Goal: Task Accomplishment & Management: Use online tool/utility

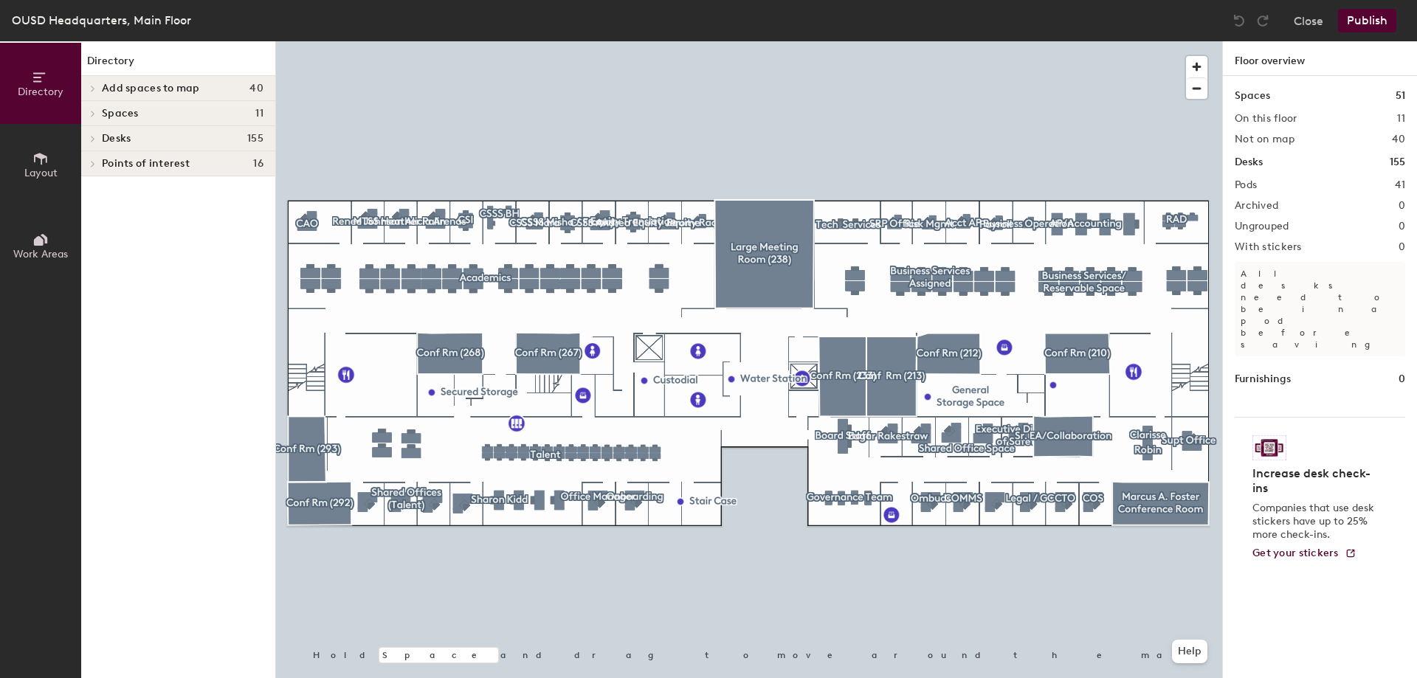
click at [981, 41] on div at bounding box center [749, 41] width 946 height 0
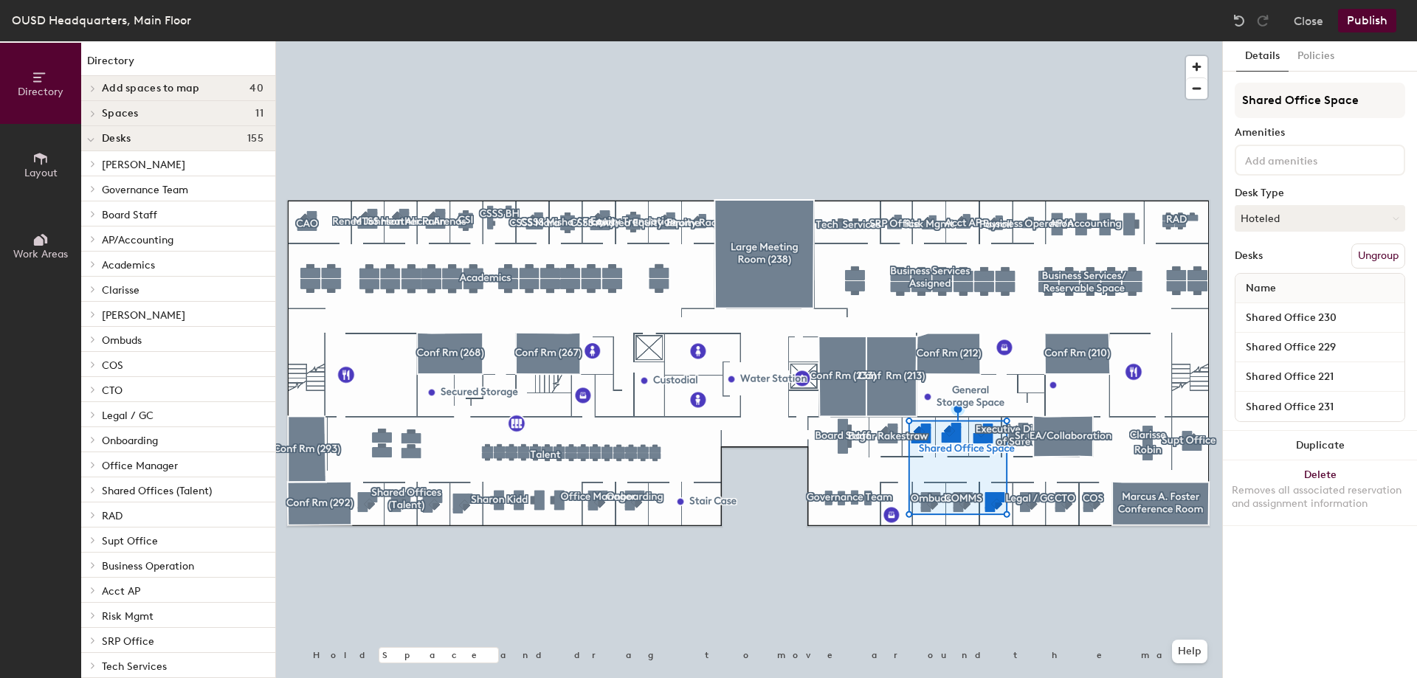
click at [1381, 254] on button "Ungroup" at bounding box center [1378, 255] width 54 height 25
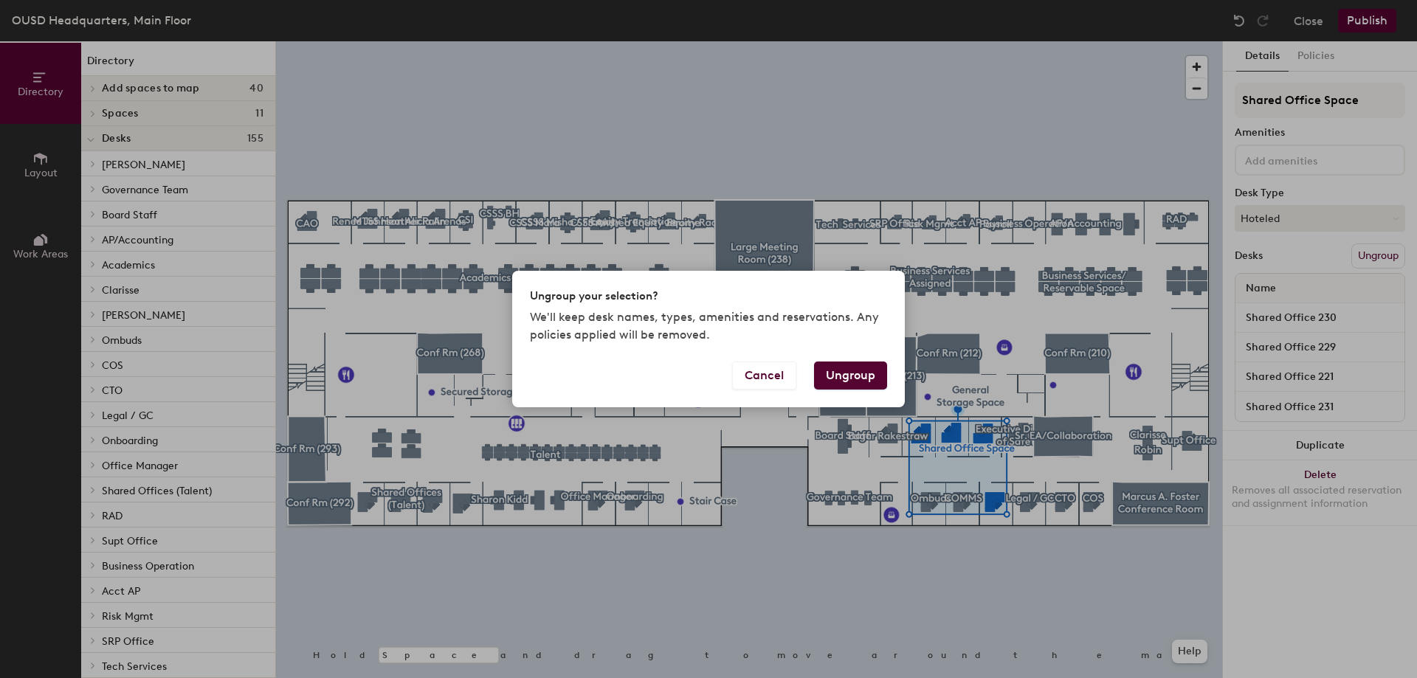
click at [874, 373] on button "Ungroup" at bounding box center [850, 376] width 73 height 28
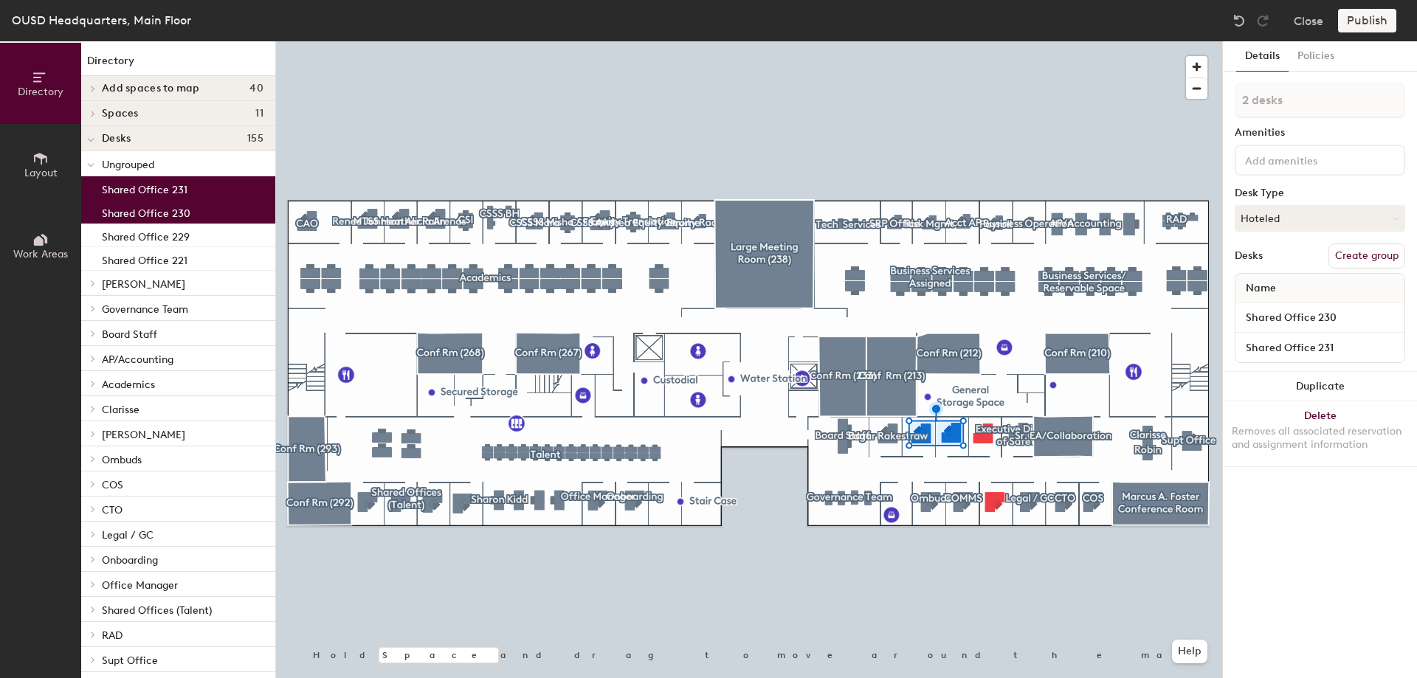
type input "3 desks"
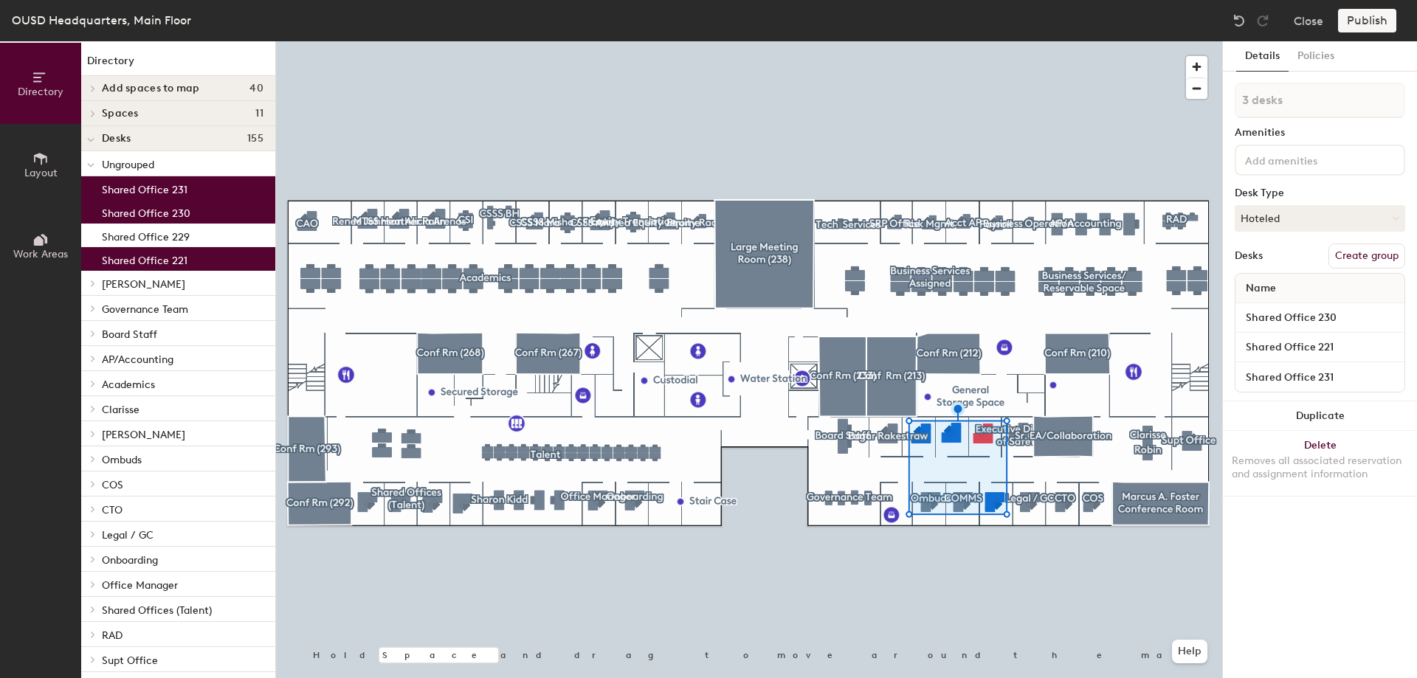
click at [1355, 252] on button "Create group" at bounding box center [1366, 255] width 77 height 25
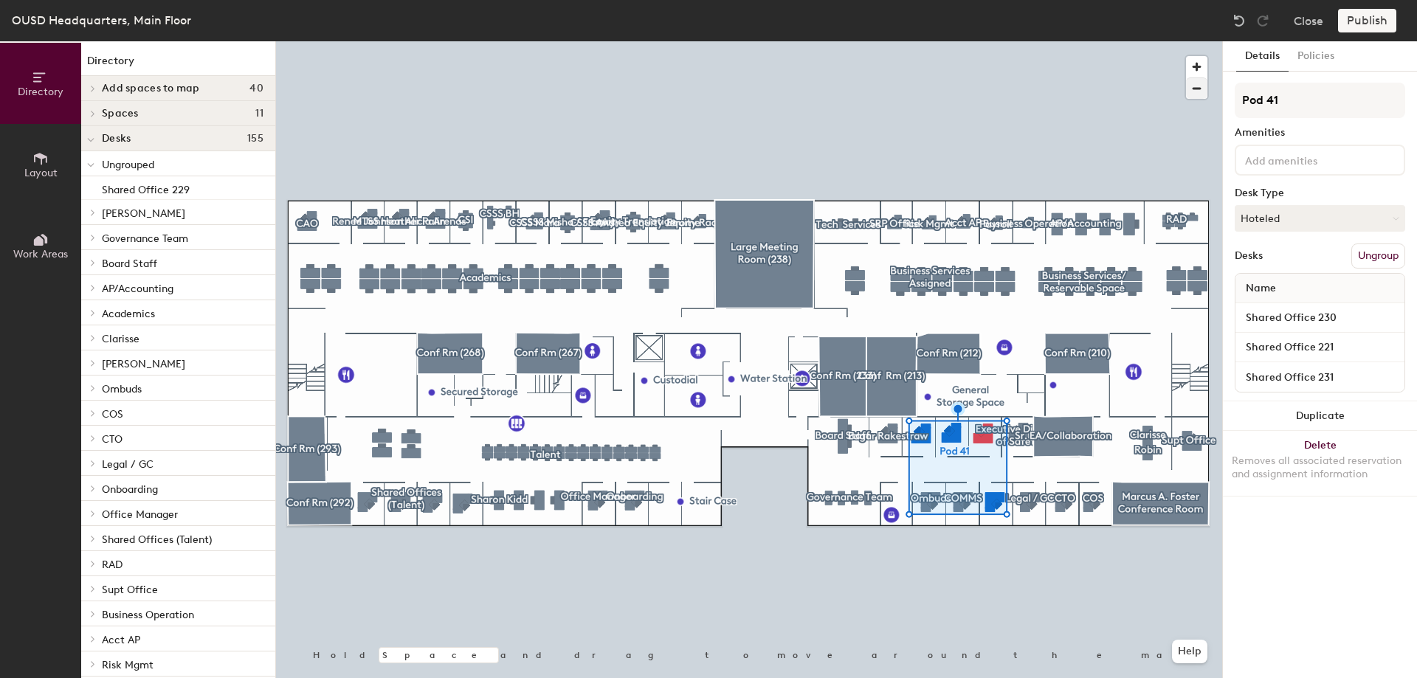
drag, startPoint x: 1242, startPoint y: 103, endPoint x: 1194, endPoint y: 94, distance: 49.4
click at [1194, 94] on div "Directory Layout Work Areas Directory Add spaces to map 40 Academics / [PERSON_…" at bounding box center [708, 359] width 1417 height 637
type input "Shared Office Space"
click at [1359, 21] on div "Publish" at bounding box center [1371, 21] width 67 height 24
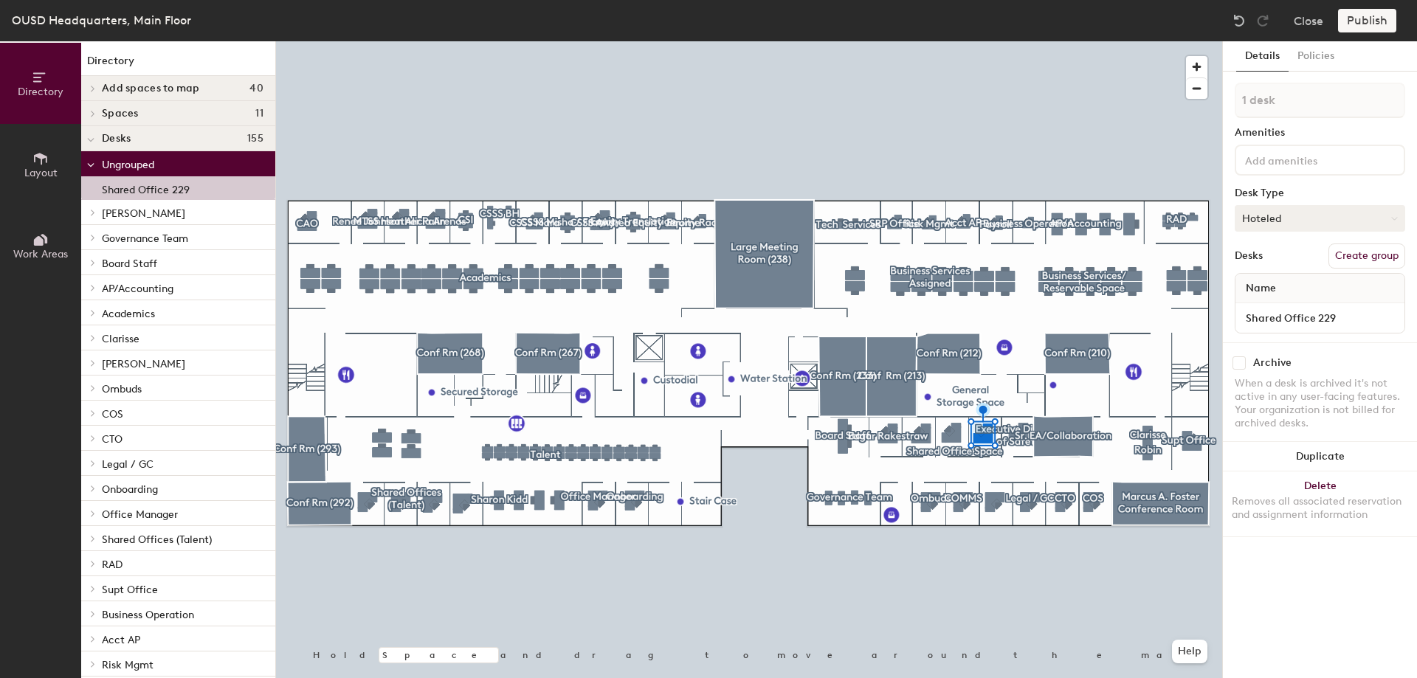
click at [1301, 218] on button "Hoteled" at bounding box center [1319, 218] width 170 height 27
click at [1276, 258] on div "Assigned" at bounding box center [1309, 264] width 148 height 22
click at [1284, 162] on input at bounding box center [1308, 160] width 133 height 18
type input "Director Of Communications"
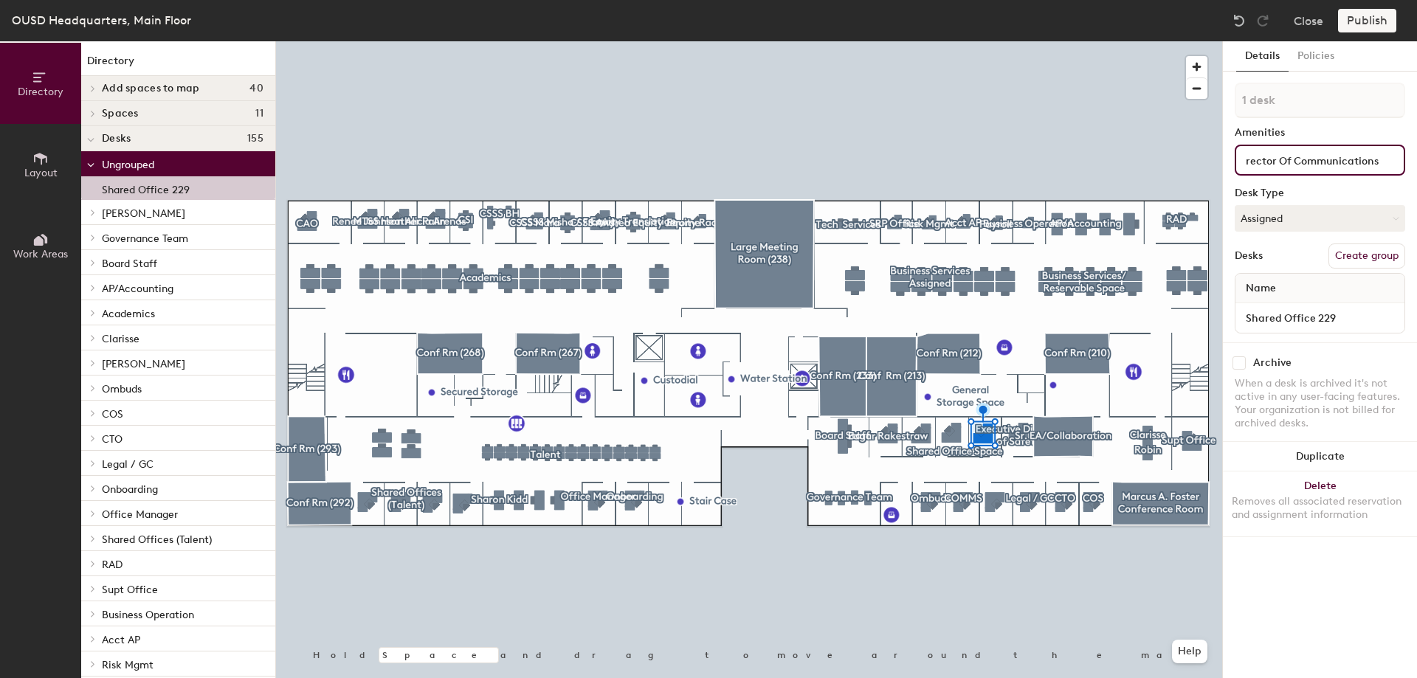
scroll to position [0, 0]
click at [1369, 23] on div "Publish" at bounding box center [1371, 21] width 67 height 24
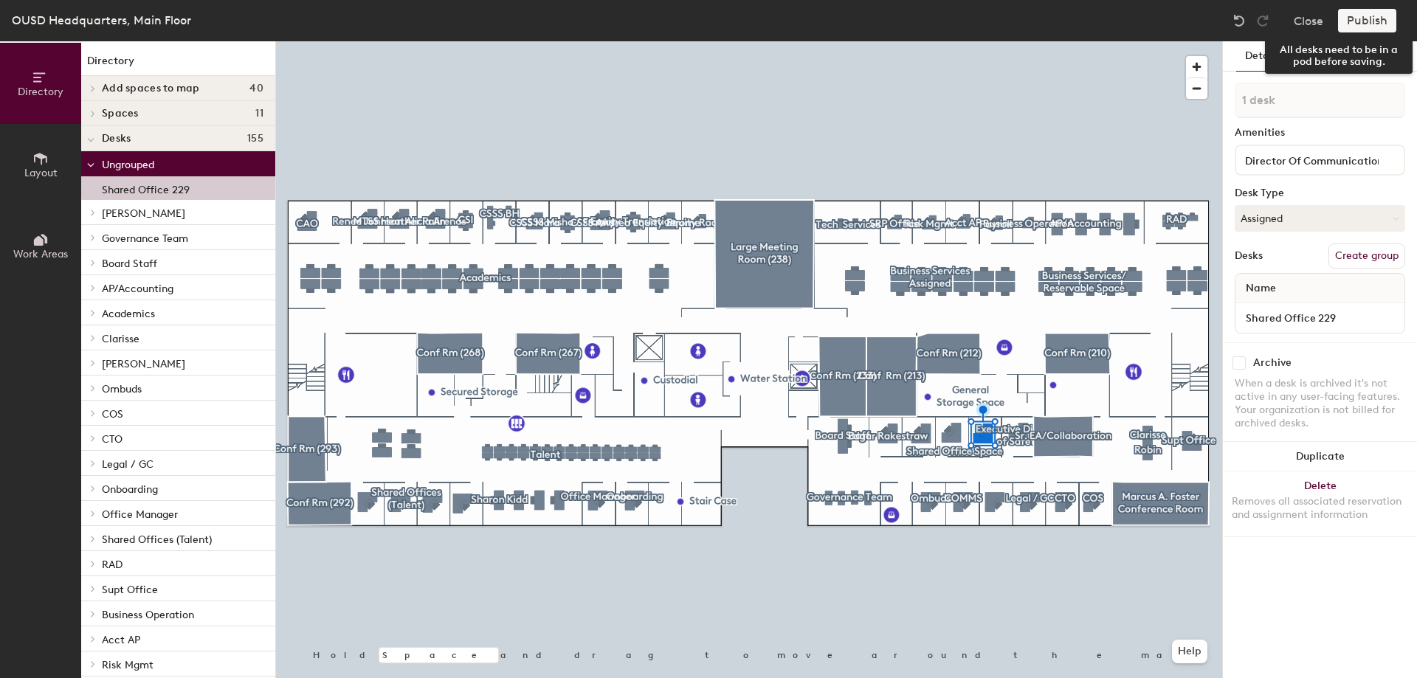
click at [1360, 22] on div "Publish" at bounding box center [1371, 21] width 67 height 24
click at [1370, 263] on button "Create group" at bounding box center [1366, 255] width 77 height 25
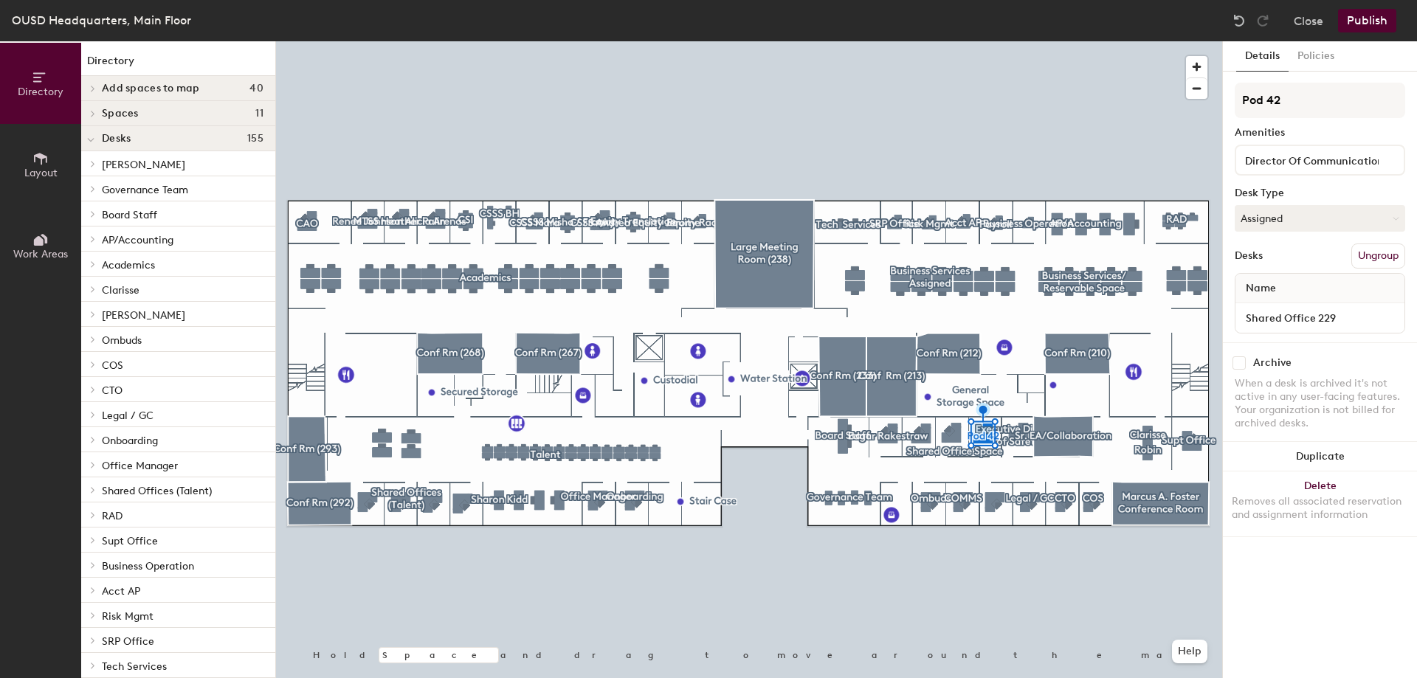
drag, startPoint x: 1304, startPoint y: 105, endPoint x: 1214, endPoint y: 73, distance: 95.4
click at [1214, 73] on div "Directory Layout Work Areas Directory Add spaces to map 40 Academics / [PERSON_…" at bounding box center [708, 359] width 1417 height 637
type input "Director Of Communications"
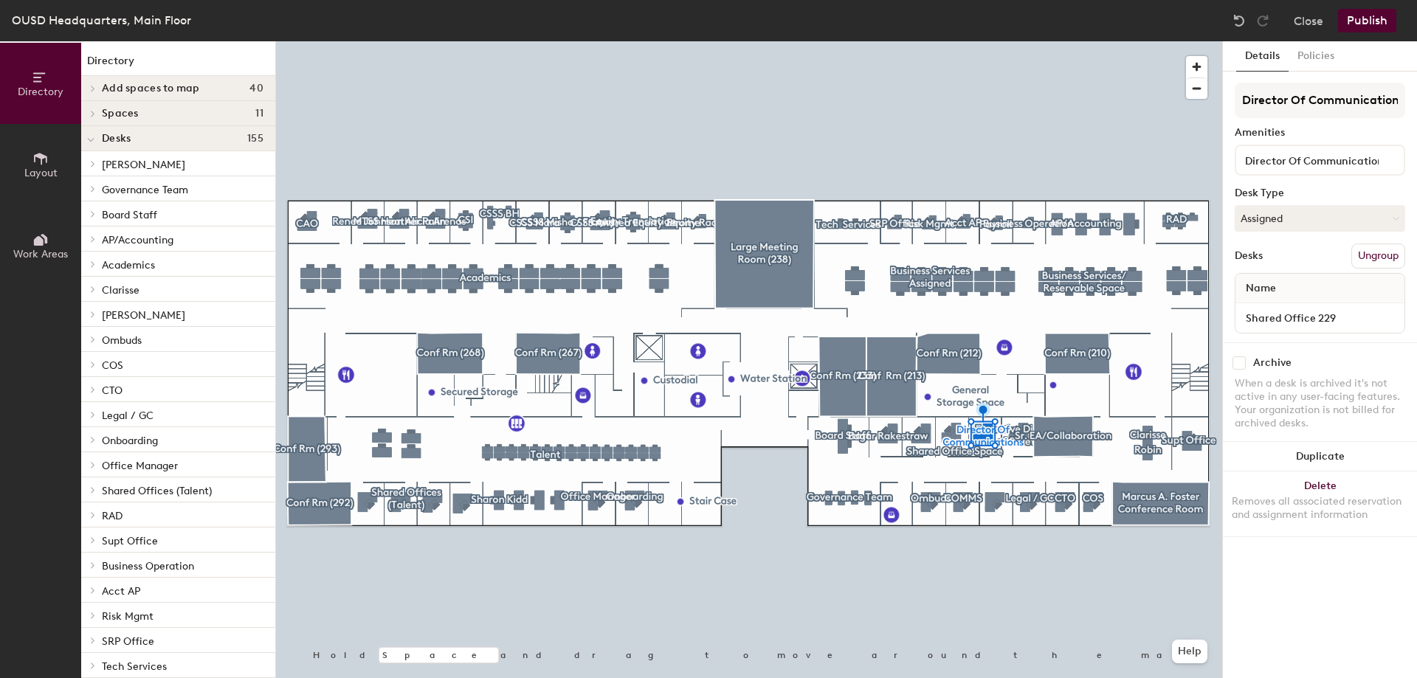
click at [1357, 21] on button "Publish" at bounding box center [1367, 21] width 58 height 24
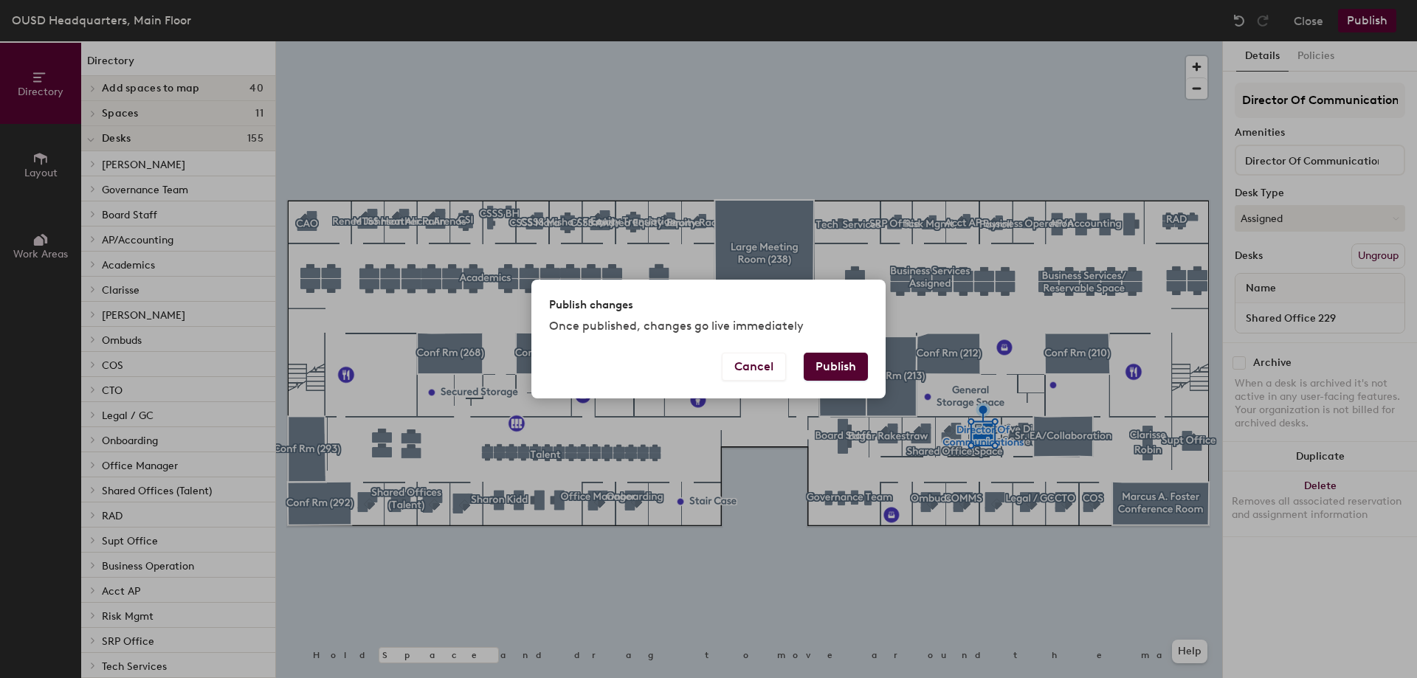
click at [840, 367] on button "Publish" at bounding box center [835, 367] width 64 height 28
